Goal: Find specific page/section: Find specific page/section

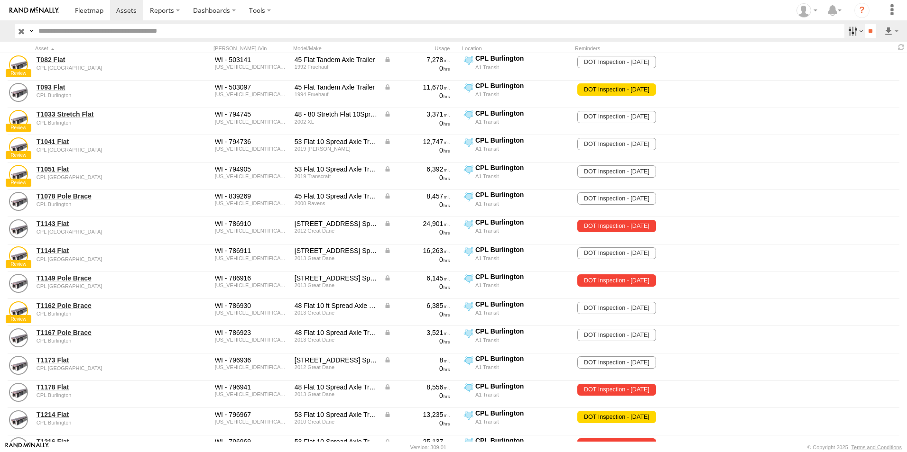
click at [856, 29] on label at bounding box center [854, 31] width 20 height 14
click at [0, 0] on span "CPL Burlington" at bounding box center [0, 0] width 0 height 0
click at [0, 0] on span "CPL [GEOGRAPHIC_DATA]" at bounding box center [0, 0] width 0 height 0
click at [867, 31] on input "**" at bounding box center [870, 31] width 11 height 14
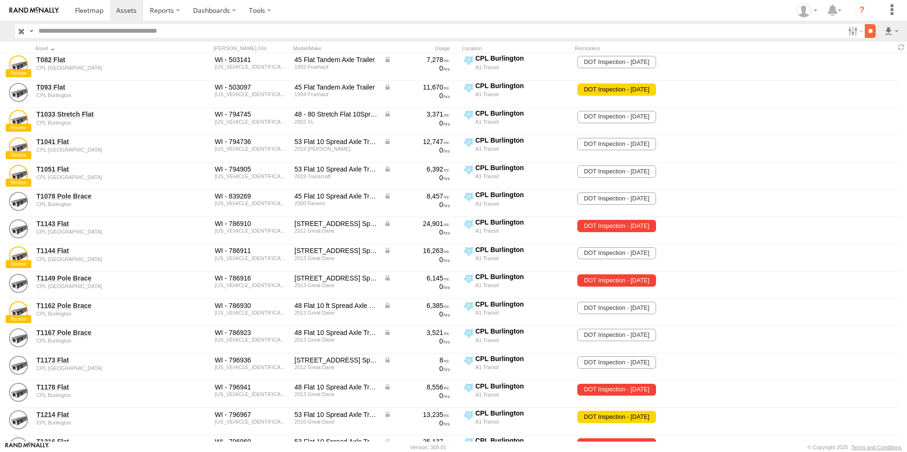
scroll to position [0, 0]
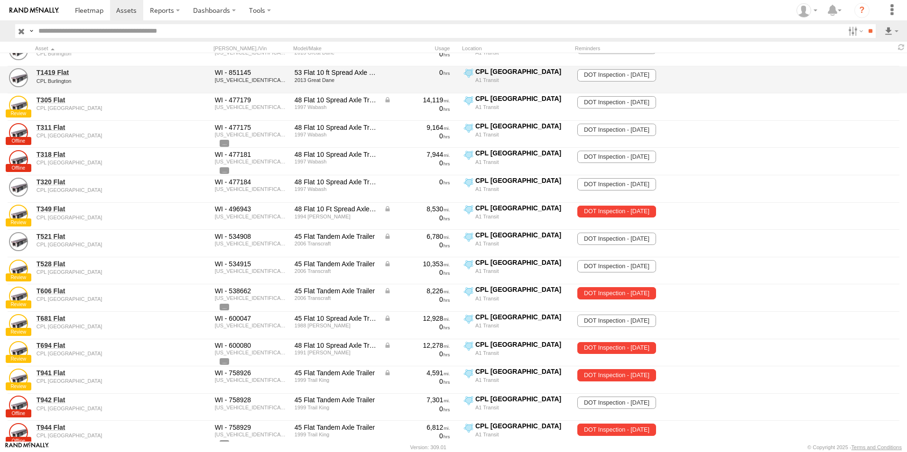
scroll to position [1257, 0]
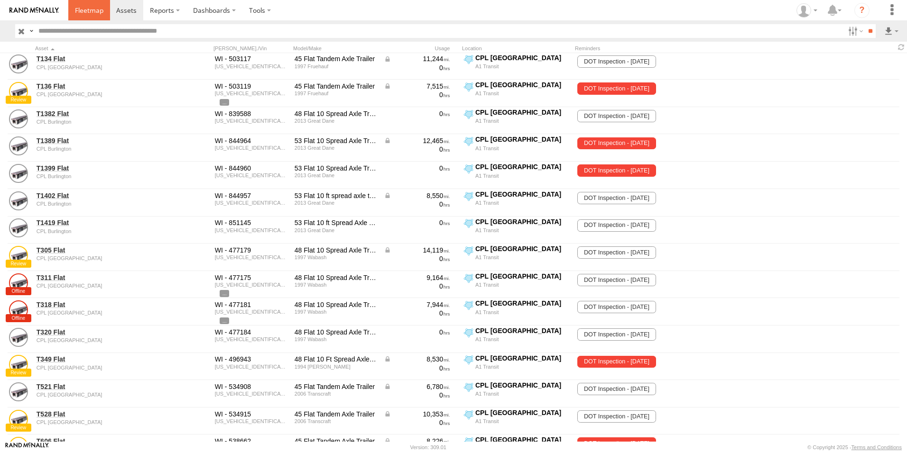
click at [85, 17] on link at bounding box center [89, 10] width 42 height 20
